Goal: Use online tool/utility

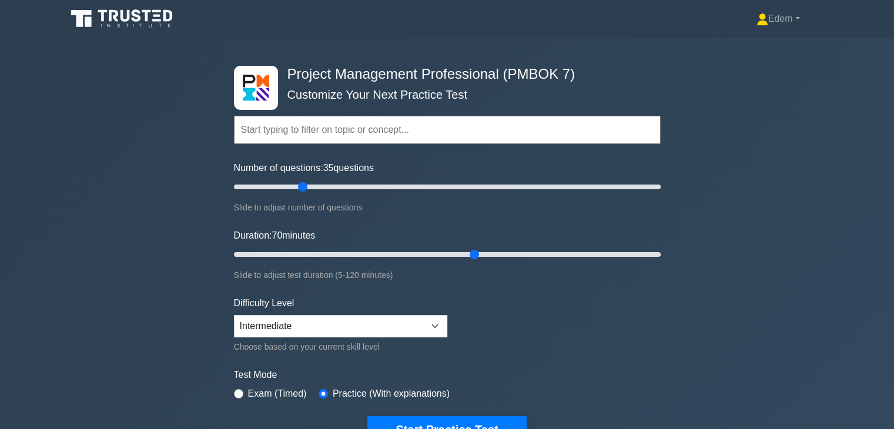
drag, startPoint x: 438, startPoint y: 253, endPoint x: 466, endPoint y: 253, distance: 27.6
type input "70"
click at [466, 253] on input "Duration: 70 minutes" at bounding box center [447, 254] width 427 height 14
drag, startPoint x: 304, startPoint y: 184, endPoint x: 316, endPoint y: 184, distance: 11.2
type input "40"
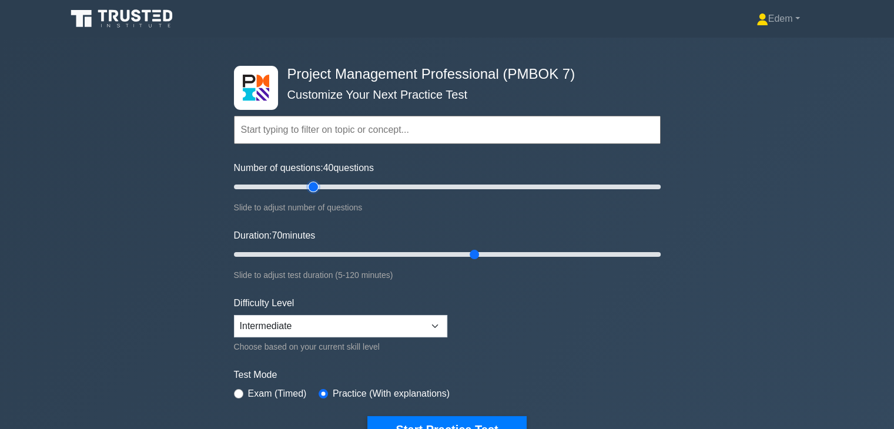
click at [316, 184] on input "Number of questions: 40 questions" at bounding box center [447, 187] width 427 height 14
click at [392, 222] on form "Topics The Standard for Project Management: A System for Value Delivery The Sta…" at bounding box center [447, 261] width 427 height 363
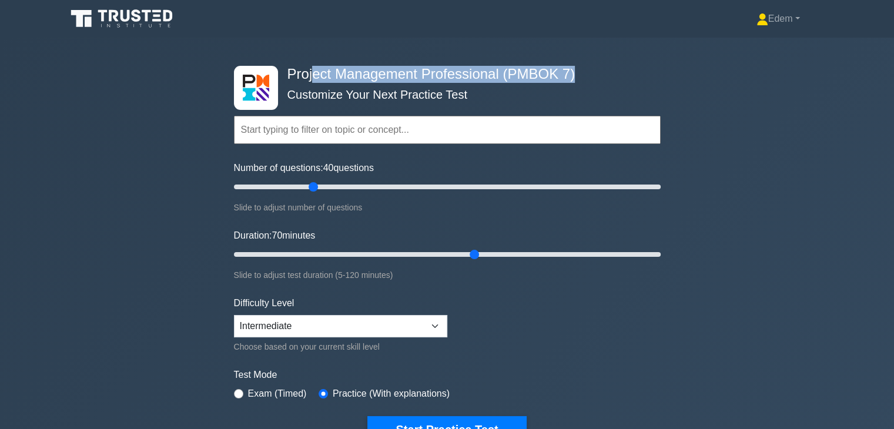
drag, startPoint x: 313, startPoint y: 76, endPoint x: 575, endPoint y: 74, distance: 262.7
click at [575, 74] on h4 "Project Management Professional (PMBOK 7)" at bounding box center [443, 74] width 320 height 17
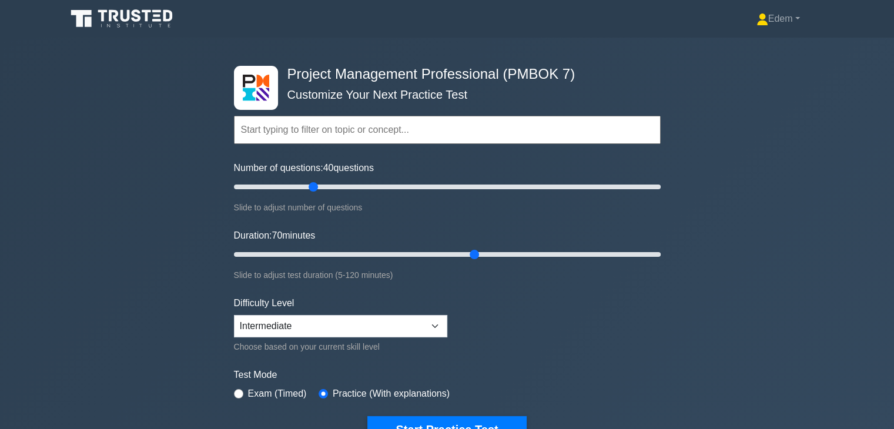
click at [618, 73] on div "Project Management Professional (PMBOK 7) Customize Your Next Practice Test Top…" at bounding box center [447, 255] width 441 height 434
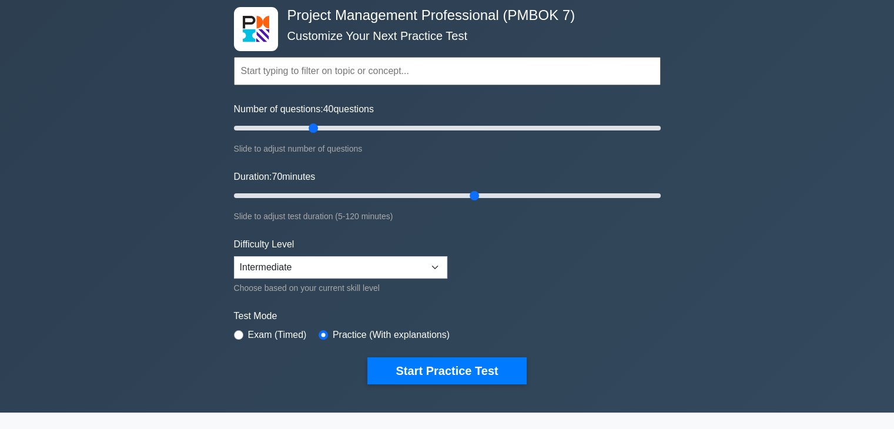
click at [447, 269] on form "Topics The Standard for Project Management: A System for Value Delivery The Sta…" at bounding box center [447, 202] width 427 height 363
click at [439, 269] on select "Beginner Intermediate Expert" at bounding box center [340, 267] width 213 height 22
click at [234, 256] on select "Beginner Intermediate Expert" at bounding box center [340, 267] width 213 height 22
click at [438, 264] on select "Beginner Intermediate Expert" at bounding box center [340, 267] width 213 height 22
select select "intermediate"
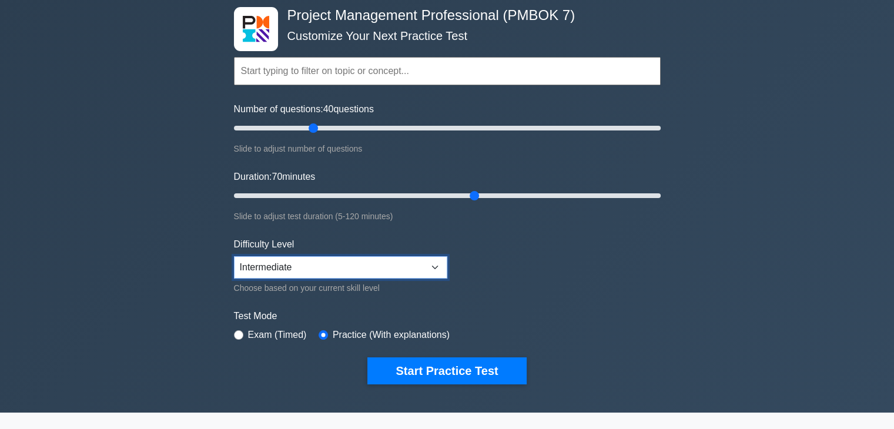
click at [234, 256] on select "Beginner Intermediate Expert" at bounding box center [340, 267] width 213 height 22
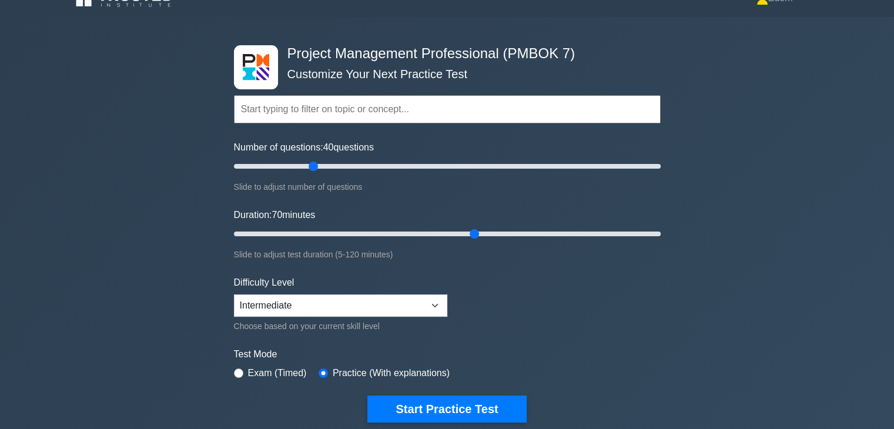
scroll to position [0, 0]
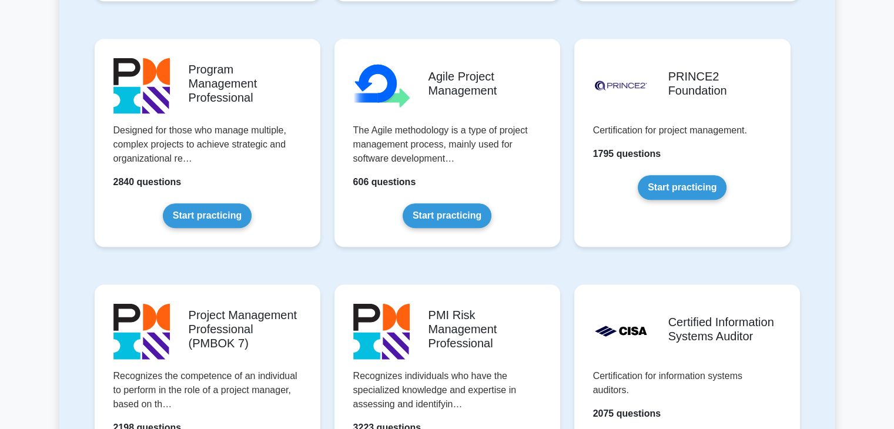
scroll to position [823, 0]
